Goal: Ask a question

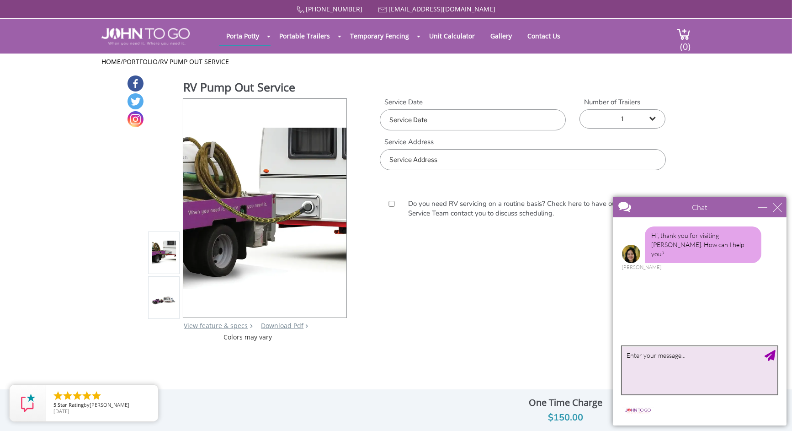
click at [691, 357] on textarea "type your message" at bounding box center [699, 370] width 155 height 48
type textarea "Do you service Lake George, CO"
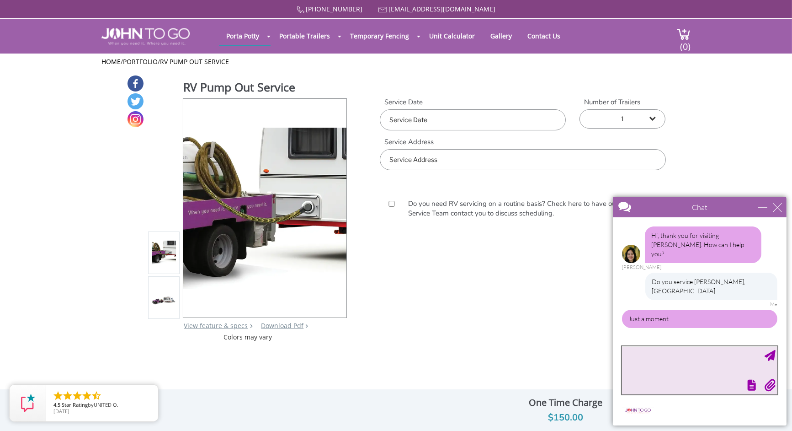
click at [722, 363] on textarea "type your message" at bounding box center [699, 370] width 155 height 48
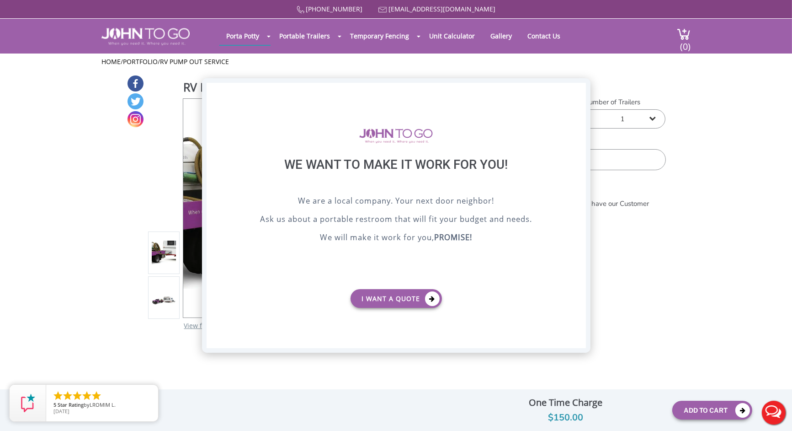
click at [578, 90] on div "X" at bounding box center [578, 91] width 14 height 16
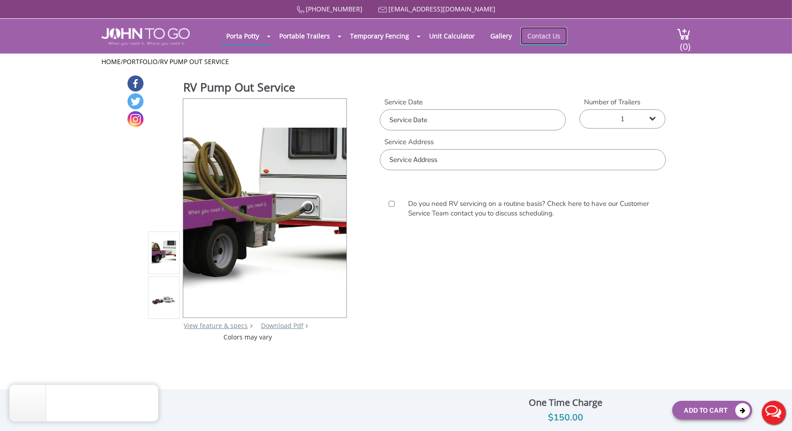
click at [548, 35] on link "Contact Us" at bounding box center [544, 36] width 47 height 18
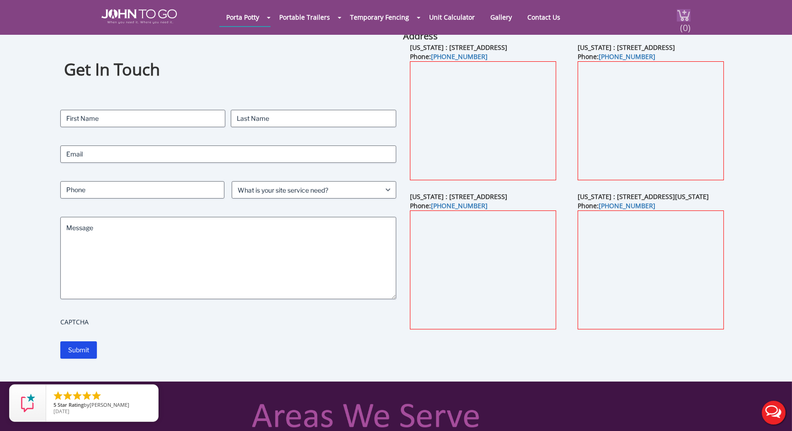
scroll to position [46, 0]
